Goal: Find specific page/section: Find specific page/section

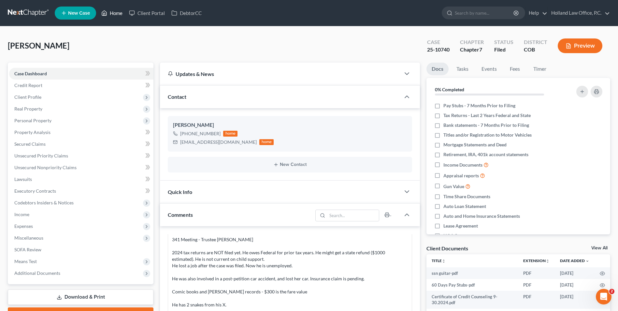
click at [111, 13] on link "Home" at bounding box center [112, 13] width 28 height 12
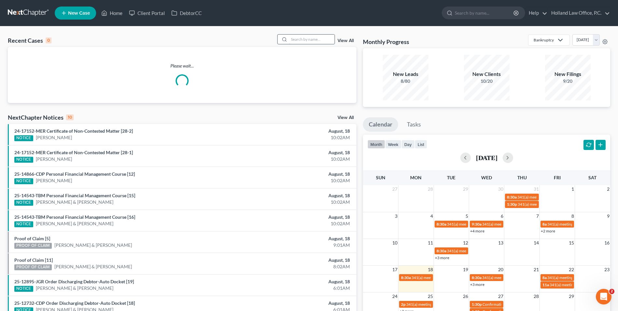
click at [309, 38] on input "search" at bounding box center [312, 39] width 46 height 9
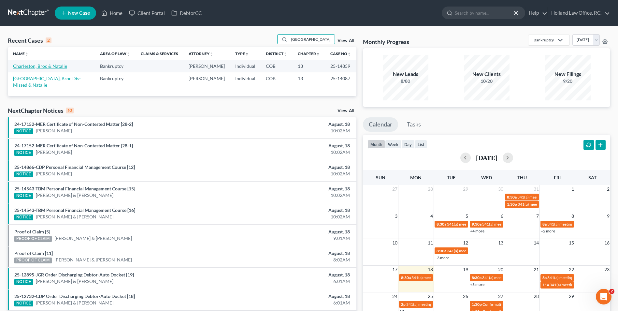
type input "[GEOGRAPHIC_DATA]"
click at [51, 64] on link "Charleston, Broc & Natalie" at bounding box center [40, 66] width 54 height 6
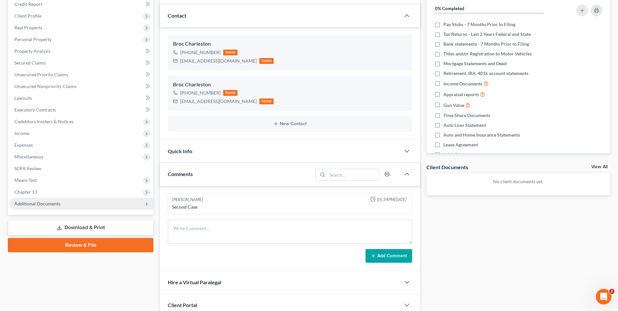
scroll to position [130, 0]
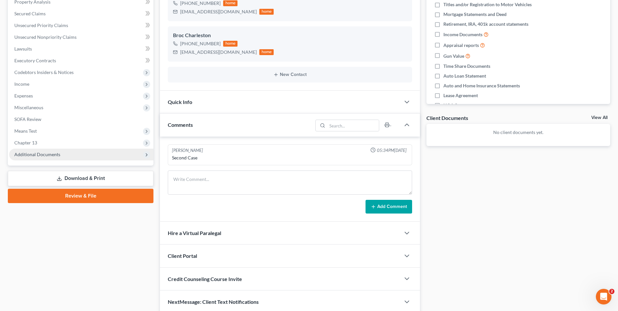
click at [56, 153] on span "Additional Documents" at bounding box center [37, 154] width 46 height 6
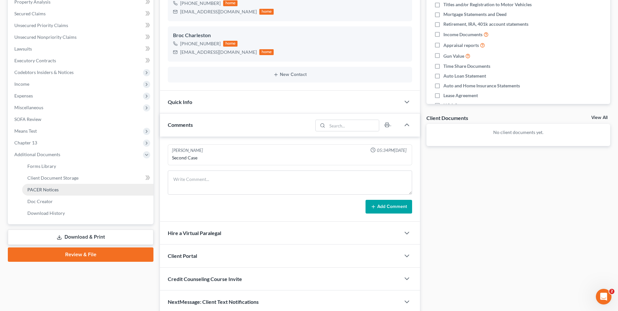
click at [51, 189] on span "PACER Notices" at bounding box center [42, 190] width 31 height 6
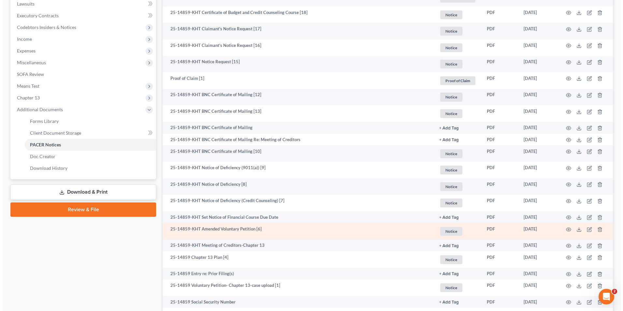
scroll to position [195, 0]
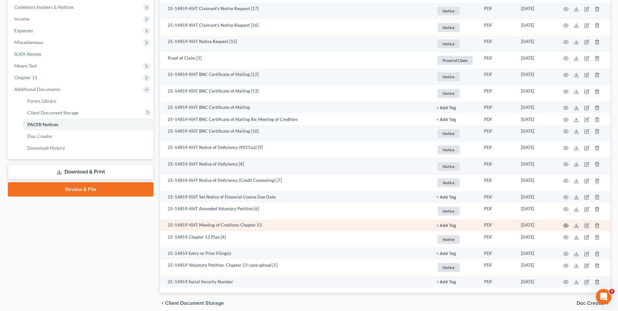
click at [566, 226] on icon "button" at bounding box center [565, 225] width 5 height 5
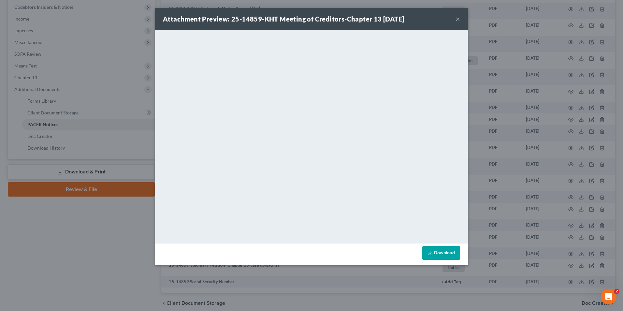
click at [456, 18] on button "×" at bounding box center [457, 19] width 5 height 8
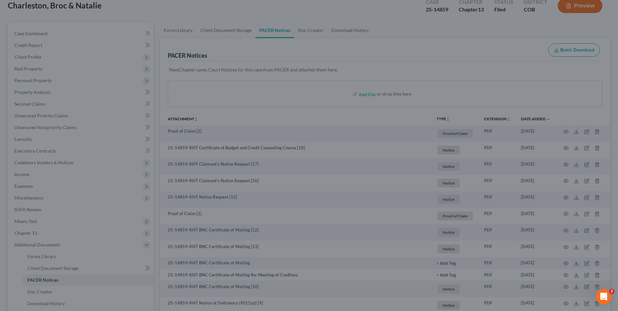
scroll to position [0, 0]
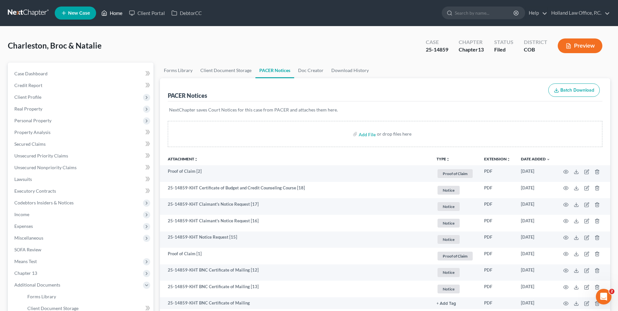
click at [111, 14] on link "Home" at bounding box center [112, 13] width 28 height 12
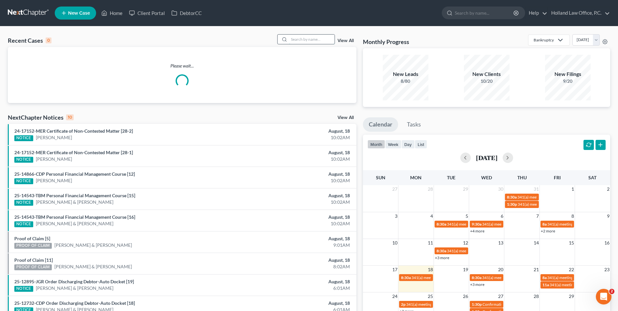
click at [301, 41] on input "search" at bounding box center [312, 39] width 46 height 9
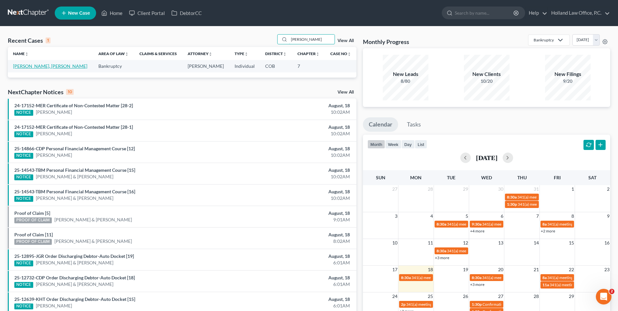
type input "[PERSON_NAME]"
click at [34, 68] on link "[PERSON_NAME], [PERSON_NAME]" at bounding box center [50, 66] width 74 height 6
